Goal: Information Seeking & Learning: Learn about a topic

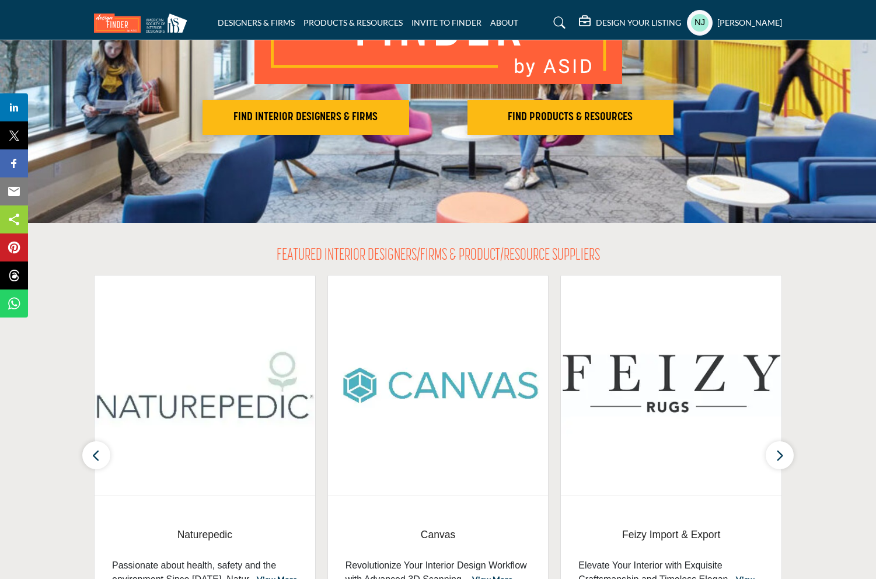
scroll to position [70, 0]
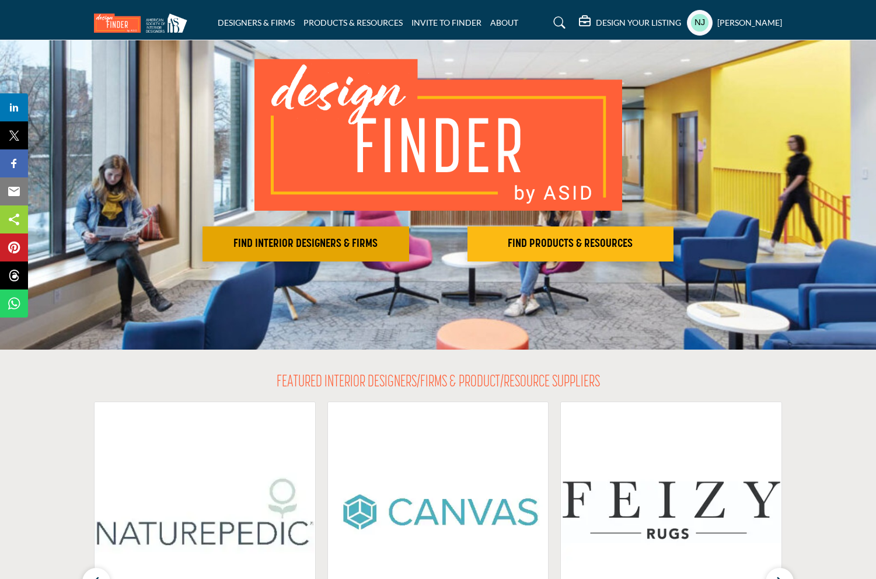
click at [318, 244] on h2 "FIND INTERIOR DESIGNERS & FIRMS" at bounding box center [306, 244] width 200 height 14
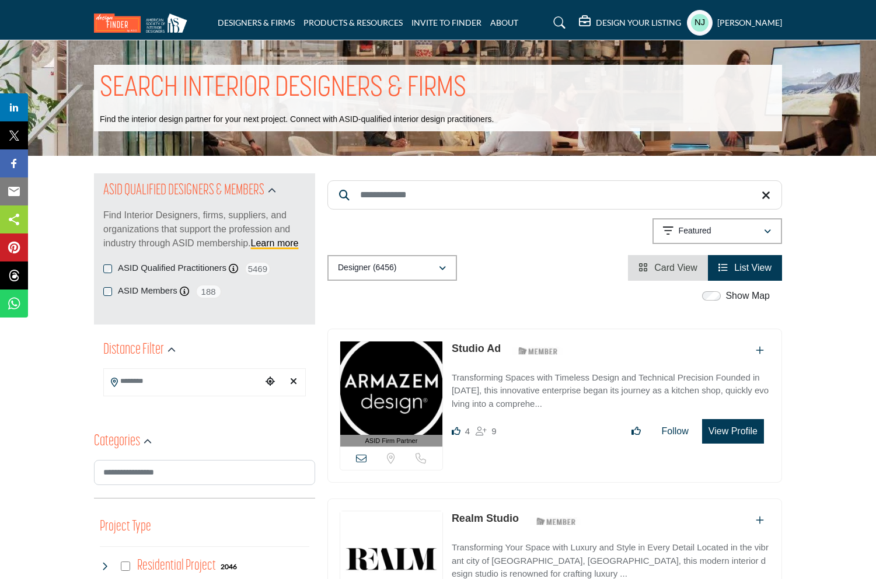
click at [659, 270] on span "Card View" at bounding box center [675, 268] width 43 height 10
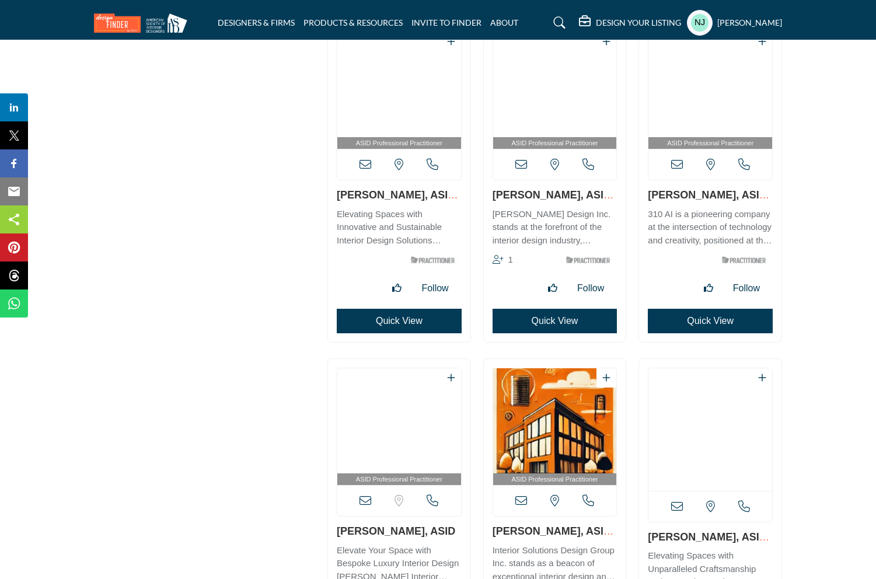
scroll to position [7736, 0]
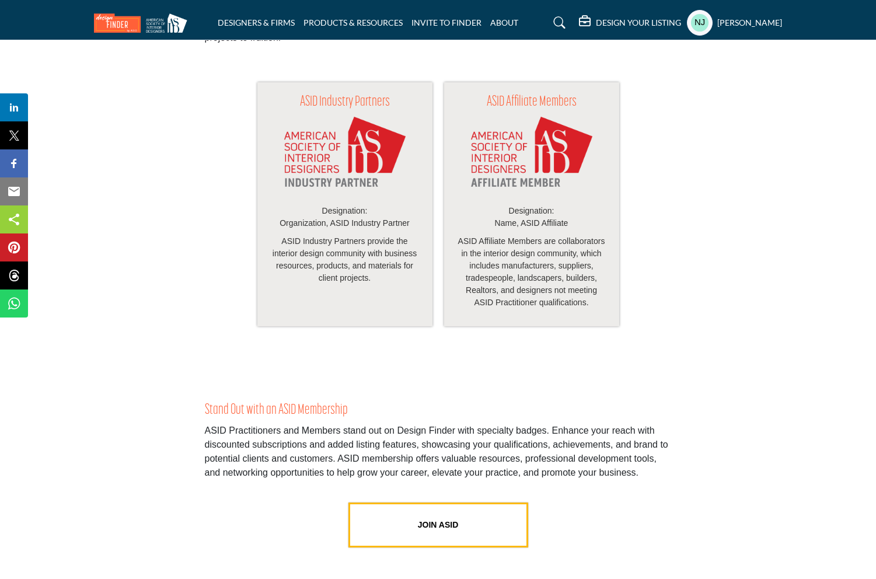
scroll to position [2344, 0]
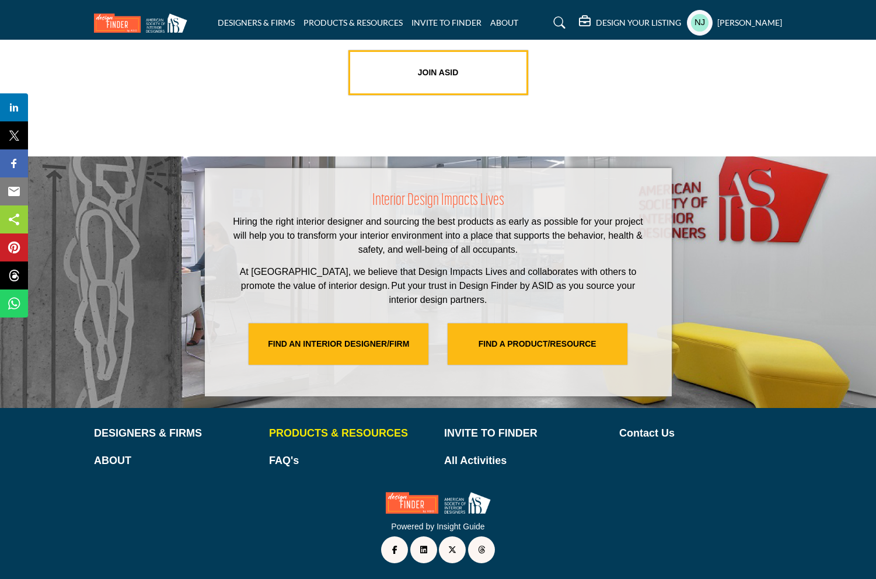
click at [387, 436] on p "PRODUCTS & RESOURCES" at bounding box center [350, 433] width 163 height 16
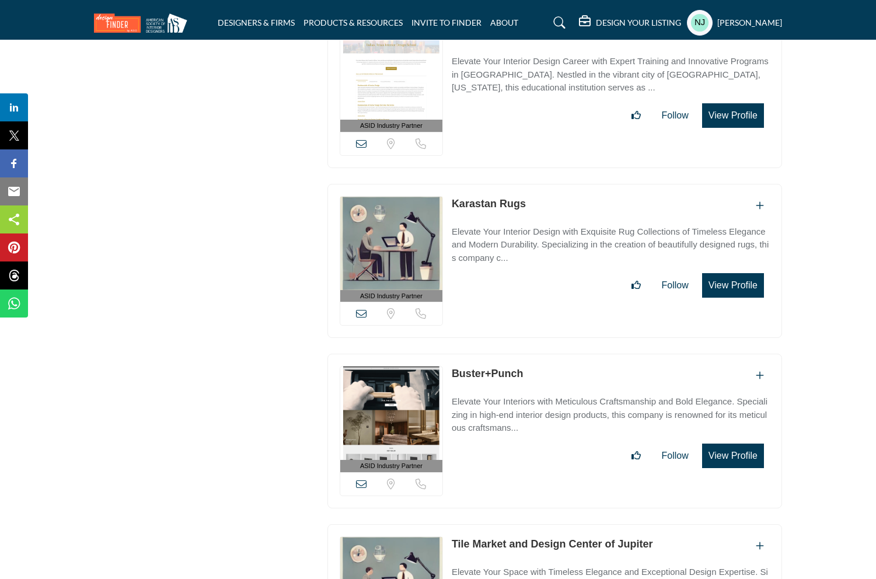
scroll to position [2577, 0]
